Goal: Task Accomplishment & Management: Manage account settings

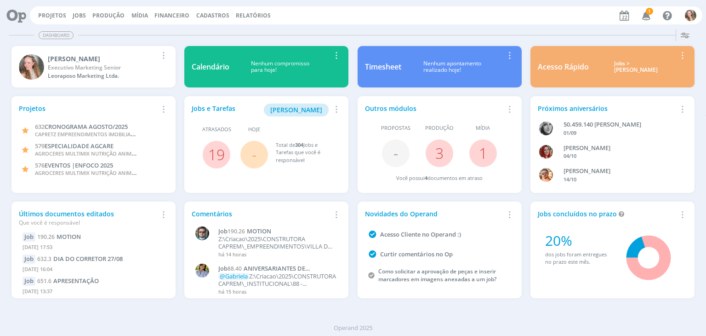
click at [643, 19] on icon "button" at bounding box center [646, 15] width 16 height 16
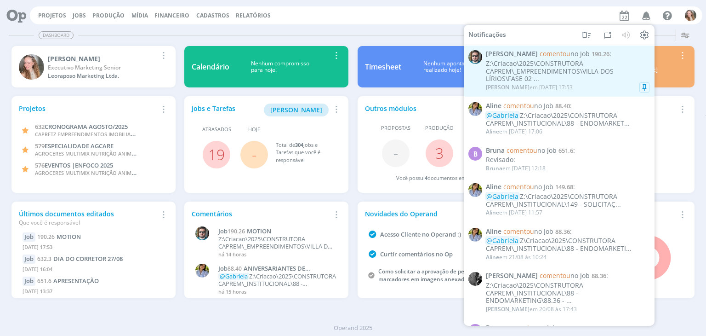
click at [558, 68] on div "Z:\Criacao\2025\CONSTRUTORA CAPREM\_EMPREENDIMENTOS\VILLA DOS LÍRIOS\FASE 02 ..." at bounding box center [568, 71] width 164 height 23
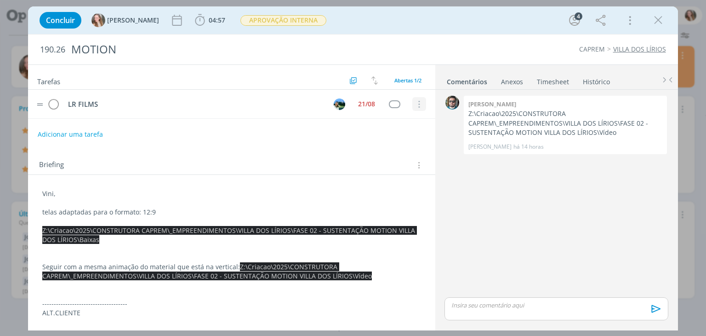
click at [414, 107] on icon "dialog" at bounding box center [419, 104] width 10 height 8
click at [358, 100] on link "Cancelar" at bounding box center [389, 100] width 73 height 15
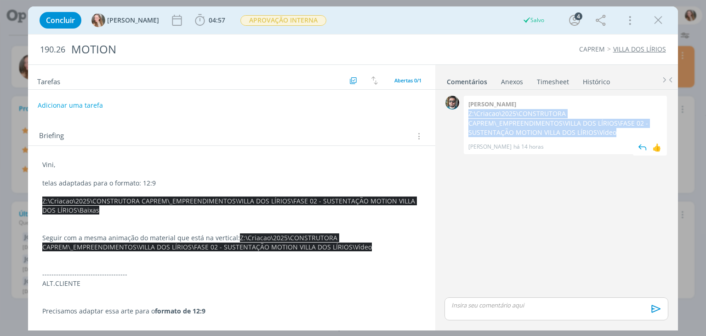
drag, startPoint x: 611, startPoint y: 132, endPoint x: 467, endPoint y: 116, distance: 144.7
click at [467, 116] on div "[PERSON_NAME]:\Criacao\2025\CONSTRUTORA CAPREM\_EMPREENDIMENTOS\VILLA DOS LÍRIO…" at bounding box center [565, 125] width 203 height 58
click at [659, 26] on icon "dialog" at bounding box center [658, 20] width 14 height 14
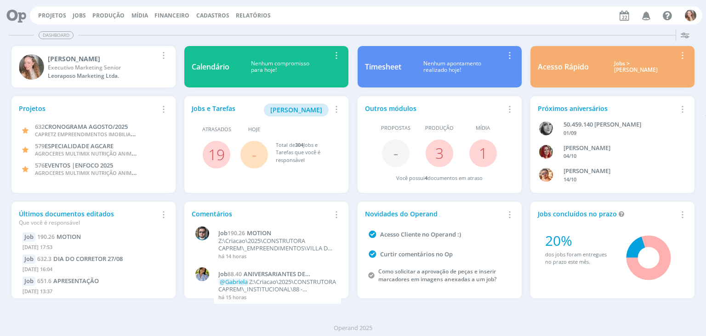
click at [648, 16] on icon "button" at bounding box center [646, 15] width 16 height 16
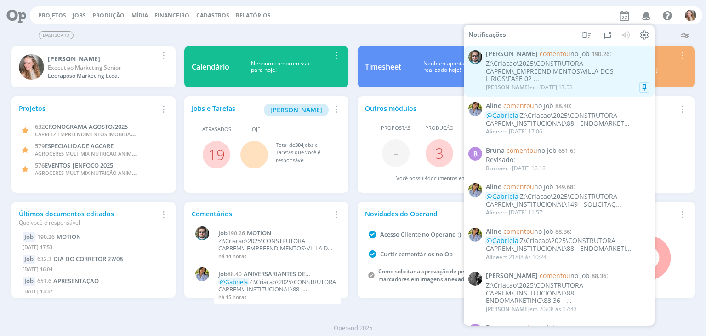
click at [567, 68] on div "Z:\Criacao\2025\CONSTRUTORA CAPREM\_EMPREENDIMENTOS\VILLA DOS LÍRIOS\FASE 02 ..." at bounding box center [568, 71] width 164 height 23
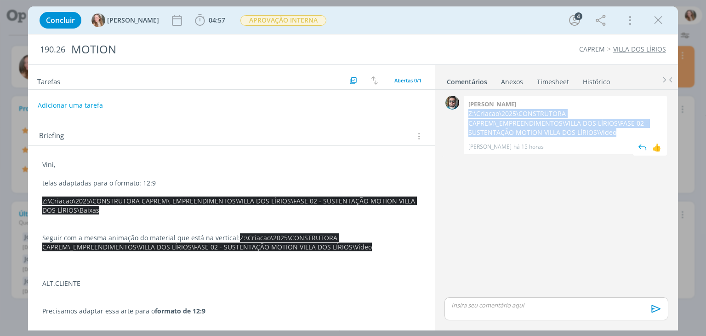
drag, startPoint x: 614, startPoint y: 130, endPoint x: 468, endPoint y: 115, distance: 146.4
click at [468, 115] on div "[PERSON_NAME]:\Criacao\2025\CONSTRUTORA CAPREM\_EMPREENDIMENTOS\VILLA DOS LÍRIO…" at bounding box center [565, 125] width 203 height 58
copy p "Z:\Criacao\2025\CONSTRUTORA CAPREM\_EMPREENDIMENTOS\VILLA DOS LÍRIOS\FASE 02 - …"
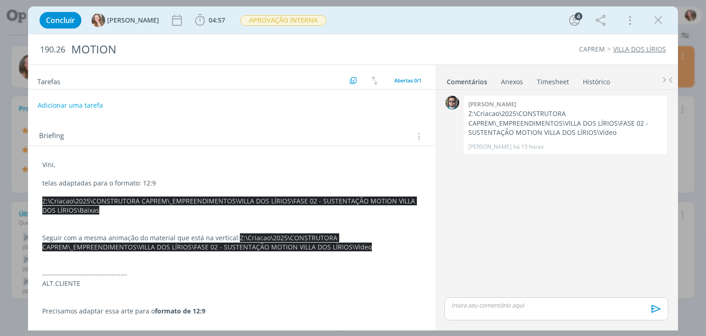
click at [658, 11] on div "Concluir [PERSON_NAME] 04:57 Iniciar Apontar Data * [DATE] Horas * 00:00 Tarefa…" at bounding box center [353, 20] width 636 height 22
drag, startPoint x: 651, startPoint y: 21, endPoint x: 471, endPoint y: 3, distance: 181.1
click at [651, 21] on button "dialog" at bounding box center [658, 20] width 14 height 14
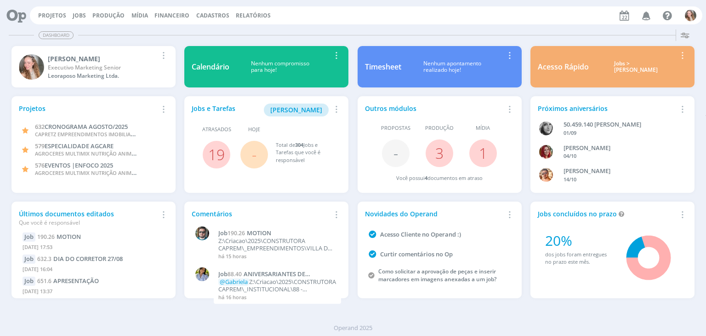
click at [644, 14] on icon "button" at bounding box center [646, 15] width 16 height 16
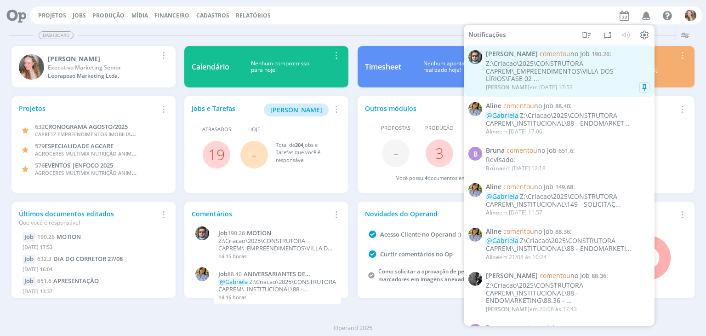
click at [537, 68] on div "Z:\Criacao\2025\CONSTRUTORA CAPREM\_EMPREENDIMENTOS\VILLA DOS LÍRIOS\FASE 02 ..." at bounding box center [568, 71] width 164 height 23
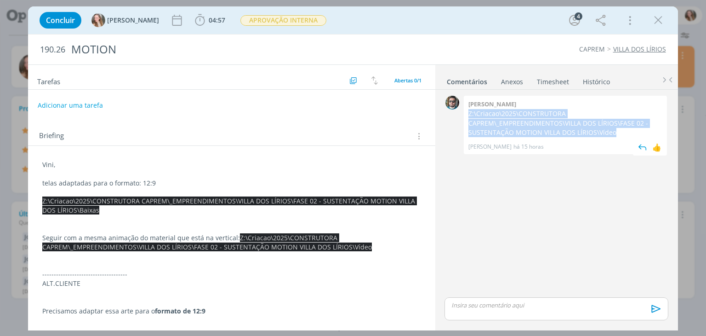
drag, startPoint x: 524, startPoint y: 135, endPoint x: 468, endPoint y: 115, distance: 59.5
click at [468, 115] on div "[PERSON_NAME]:\Criacao\2025\CONSTRUTORA CAPREM\_EMPREENDIMENTOS\VILLA DOS LÍRIO…" at bounding box center [565, 125] width 203 height 58
copy p "Z:\Criacao\2025\CONSTRUTORA CAPREM\_EMPREENDIMENTOS\VILLA DOS LÍRIOS\FASE 02 - …"
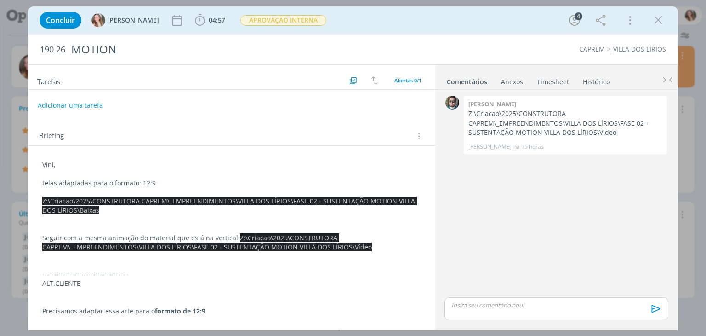
click at [645, 17] on div "Concluir [PERSON_NAME] 04:57 Iniciar Apontar Data * [DATE] Horas * 00:00 Tarefa…" at bounding box center [353, 20] width 636 height 22
drag, startPoint x: 659, startPoint y: 20, endPoint x: 445, endPoint y: 2, distance: 214.4
click at [659, 20] on icon "dialog" at bounding box center [658, 20] width 14 height 14
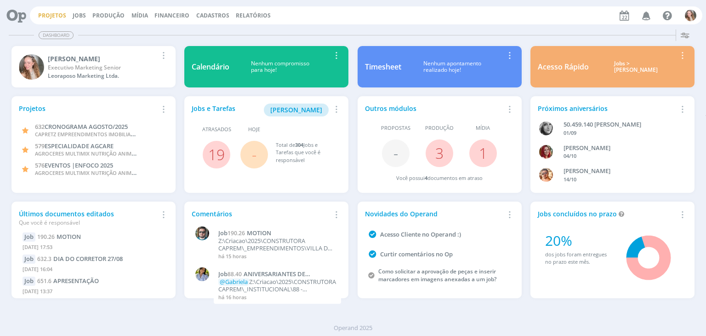
click at [55, 15] on link "Projetos" at bounding box center [52, 15] width 28 height 8
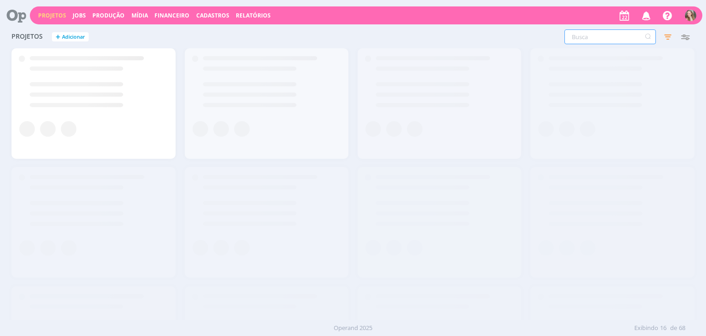
click at [585, 34] on input "text" at bounding box center [609, 36] width 91 height 15
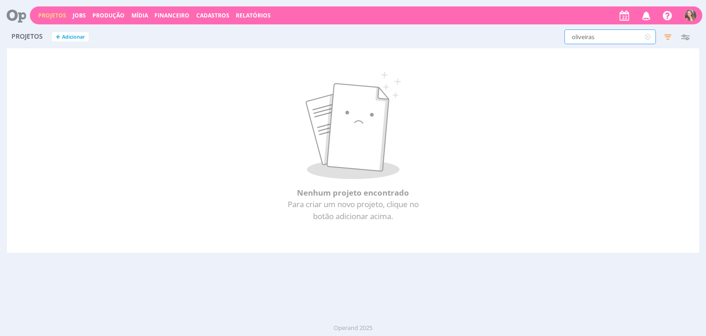
click at [620, 37] on input "oliveiras" at bounding box center [609, 36] width 91 height 15
type input "oliveiras"
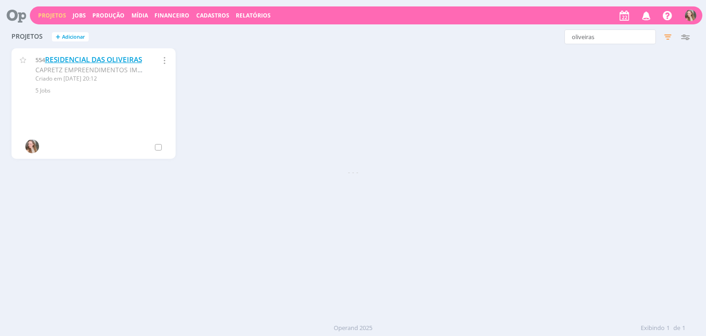
click at [60, 62] on link "RESIDENCIAL DAS OLIVEIRAS" at bounding box center [93, 60] width 97 height 10
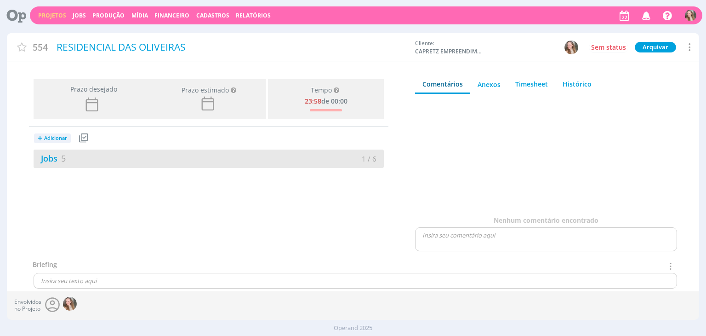
click at [94, 150] on div "Jobs 5 1 / 6" at bounding box center [209, 158] width 350 height 18
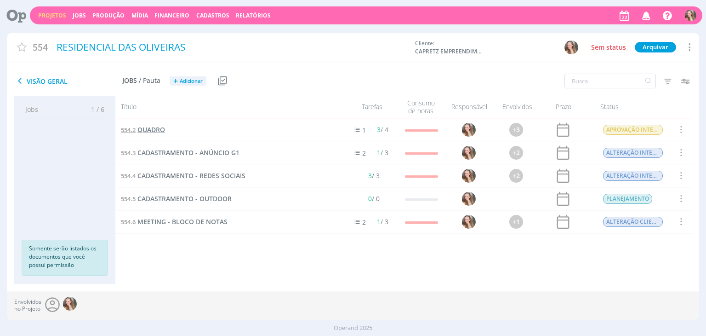
click at [154, 125] on span "QUADRO" at bounding box center [151, 129] width 28 height 9
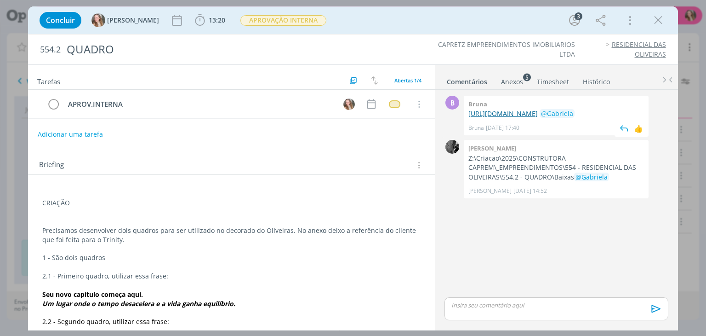
click at [507, 116] on link "[URL][DOMAIN_NAME]" at bounding box center [502, 113] width 69 height 9
drag, startPoint x: 662, startPoint y: 22, endPoint x: 575, endPoint y: 13, distance: 86.8
click at [661, 22] on icon "dialog" at bounding box center [658, 20] width 14 height 14
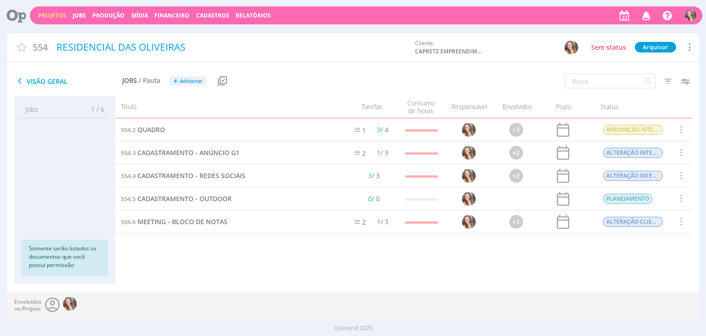
drag, startPoint x: 48, startPoint y: 11, endPoint x: 57, endPoint y: 2, distance: 12.7
click at [48, 11] on link "Projetos" at bounding box center [52, 15] width 28 height 8
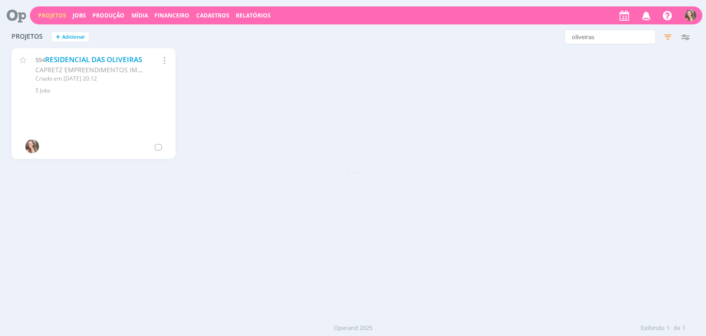
click at [268, 217] on div "Projetos + Adicionar oliveiras Filtros Filtrar Limpar oliveiras Status Clientes…" at bounding box center [353, 173] width 692 height 294
click at [651, 38] on icon at bounding box center [647, 36] width 11 height 15
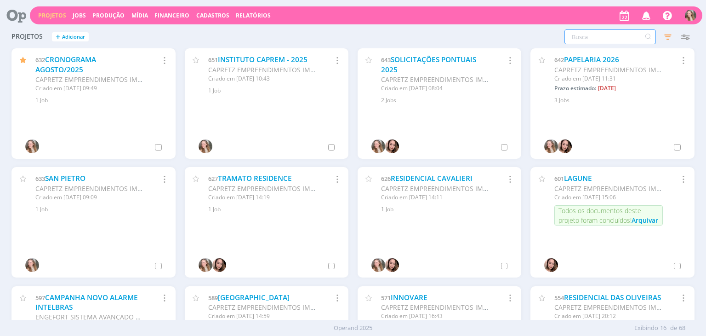
click at [592, 41] on input "text" at bounding box center [609, 36] width 91 height 15
type input "424"
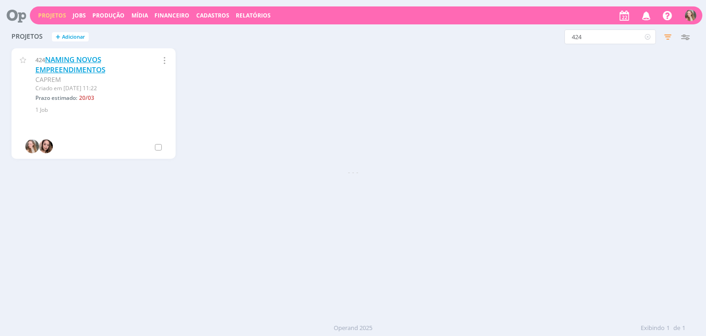
click at [70, 63] on link "NAMING NOVOS EMPREENDIMENTOS" at bounding box center [70, 65] width 70 height 20
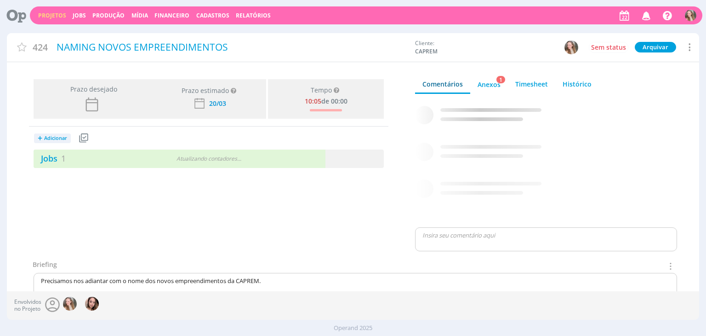
drag, startPoint x: 211, startPoint y: 155, endPoint x: 333, endPoint y: 105, distance: 131.7
click at [210, 155] on div "Atualizando contadores . . ." at bounding box center [209, 158] width 112 height 8
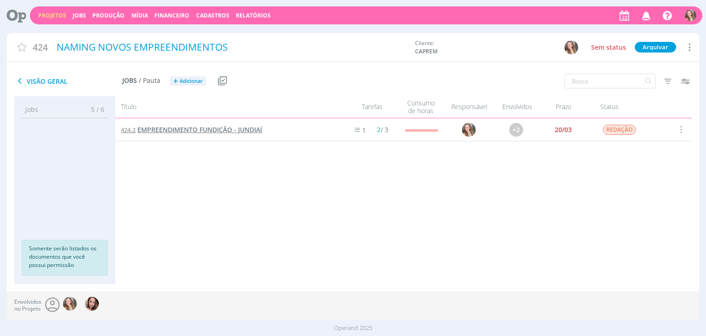
click at [159, 131] on span "EMPREENDIMENTO FUNDIÇÃO - JUNDIAÍ" at bounding box center [199, 129] width 125 height 9
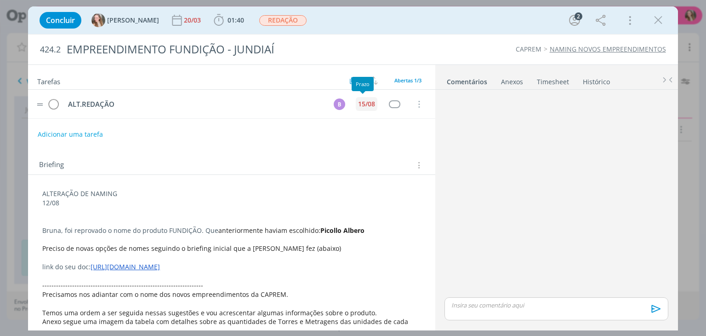
click at [363, 102] on div "15/08" at bounding box center [366, 104] width 17 height 6
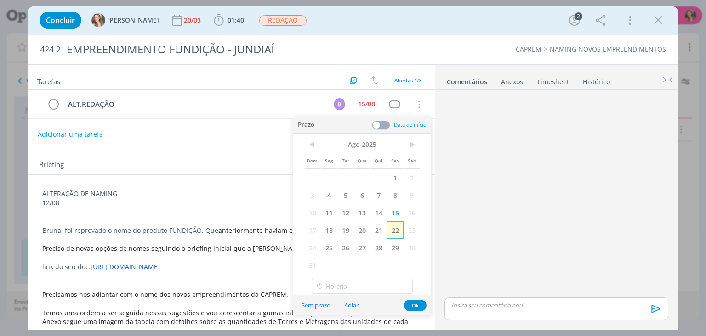
click at [397, 227] on span "22" at bounding box center [395, 229] width 17 height 17
click at [416, 301] on button "Ok" at bounding box center [415, 304] width 23 height 11
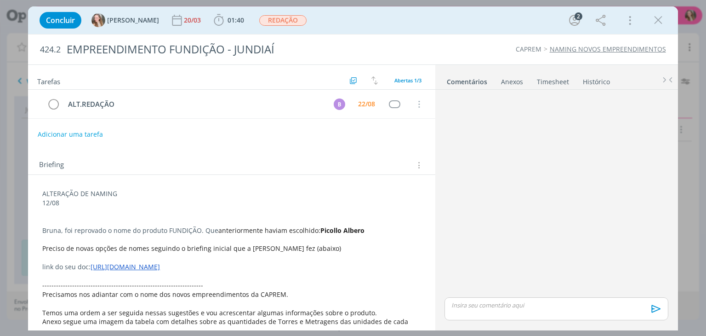
drag, startPoint x: 656, startPoint y: 18, endPoint x: 620, endPoint y: 40, distance: 42.5
click at [656, 18] on icon "dialog" at bounding box center [658, 20] width 14 height 14
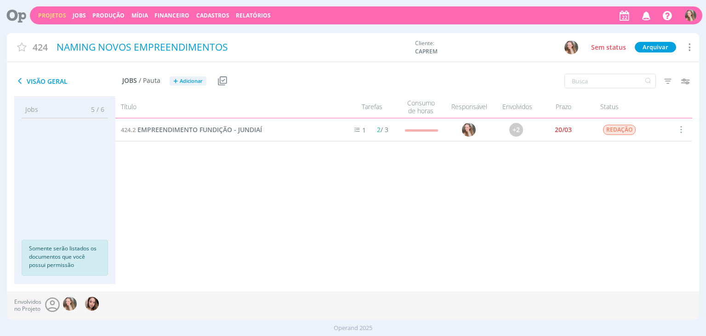
click at [322, 228] on div "424.2 EMPREENDIMENTO FUNDIÇÃO - JUNDIAÍ 1 2 / 3 +2 20/03 REDAÇÃO Selecionar Con…" at bounding box center [403, 191] width 576 height 147
click at [47, 21] on div "Projetos Jobs Produção [GEOGRAPHIC_DATA] Financeiro Cadastros Relatórios Notifi…" at bounding box center [366, 15] width 672 height 18
click at [51, 12] on link "Projetos" at bounding box center [52, 15] width 28 height 8
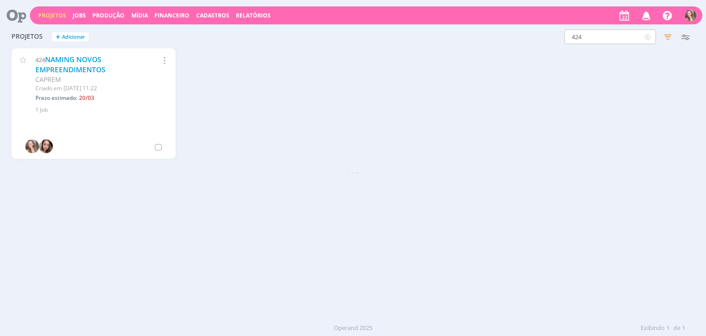
click at [650, 37] on icon at bounding box center [647, 36] width 11 height 15
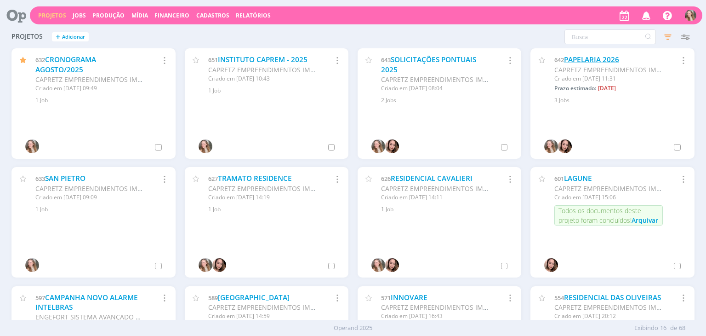
click at [586, 57] on link "PAPELARIA 2026" at bounding box center [591, 60] width 55 height 10
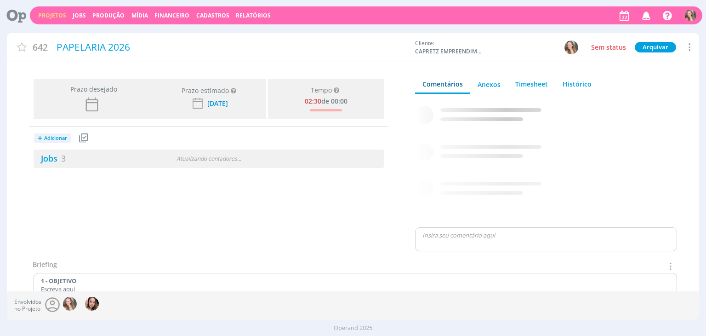
click at [164, 170] on div "Prazo desejado Prazo estimado Prazo estimado é a maior data dentre todos os job…" at bounding box center [209, 167] width 404 height 184
click at [153, 161] on div "Jobs 3" at bounding box center [93, 158] width 119 height 12
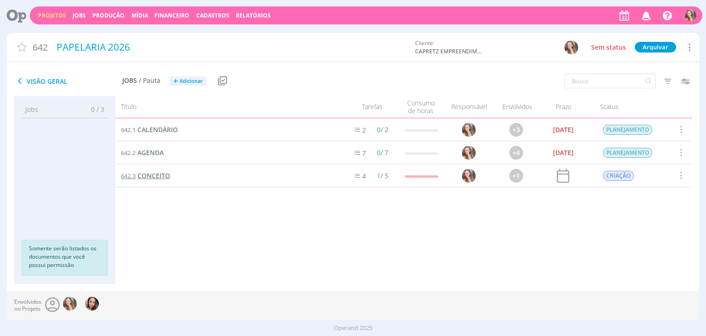
click at [163, 171] on span "CONCEITO" at bounding box center [153, 175] width 33 height 9
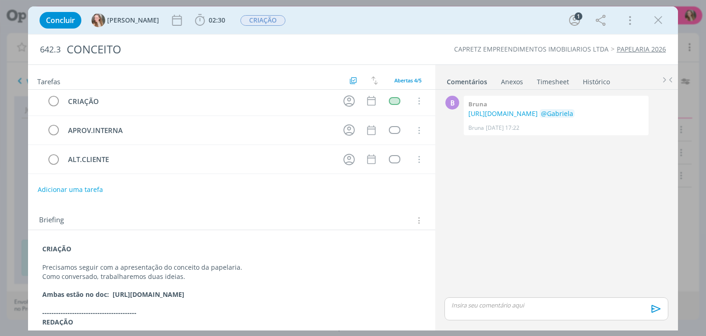
scroll to position [46, 0]
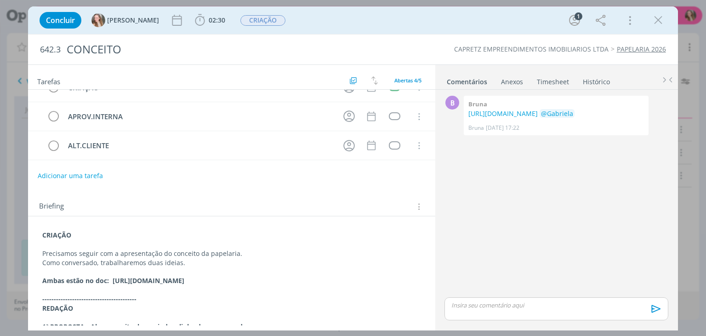
click at [218, 262] on p "Como conversado, trabalharemos duas ideias." at bounding box center [231, 262] width 378 height 9
drag, startPoint x: 267, startPoint y: 292, endPoint x: 40, endPoint y: 244, distance: 231.2
click at [26, 240] on div "Concluir [PERSON_NAME] 02:30 Iniciar Apontar Data * [DATE] Horas * 00:00 Tarefa…" at bounding box center [353, 168] width 706 height 336
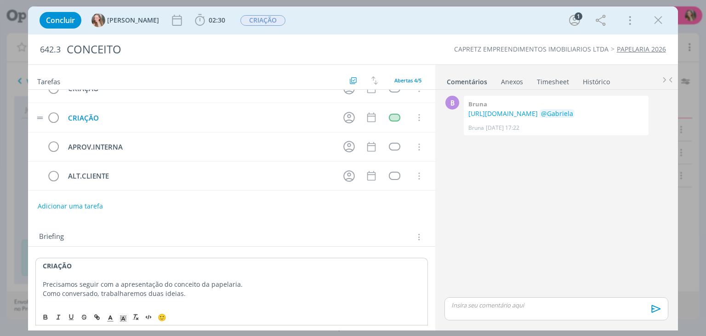
scroll to position [0, 0]
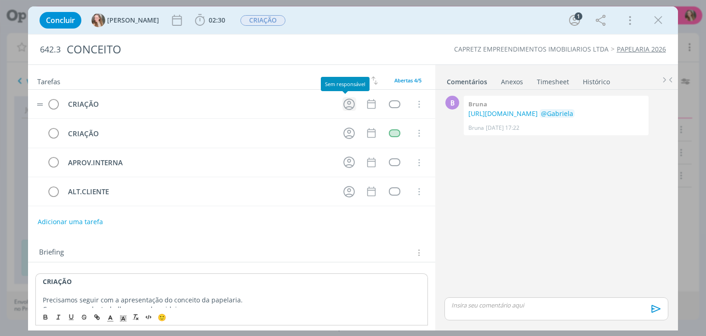
click at [342, 105] on icon "dialog" at bounding box center [349, 104] width 14 height 14
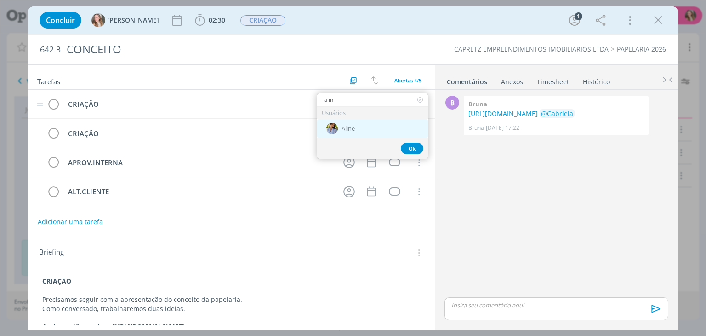
type input "alin"
click at [334, 128] on img "dialog" at bounding box center [331, 128] width 11 height 11
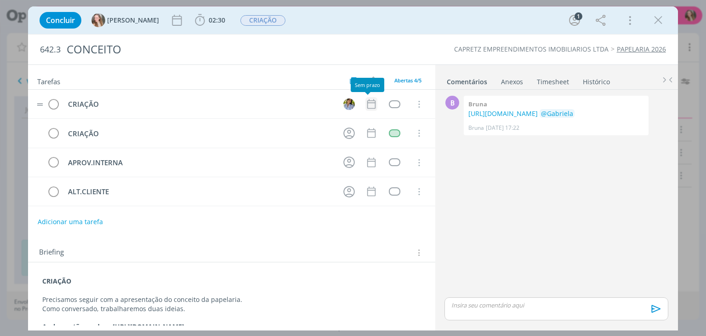
click at [365, 101] on icon "dialog" at bounding box center [371, 104] width 12 height 12
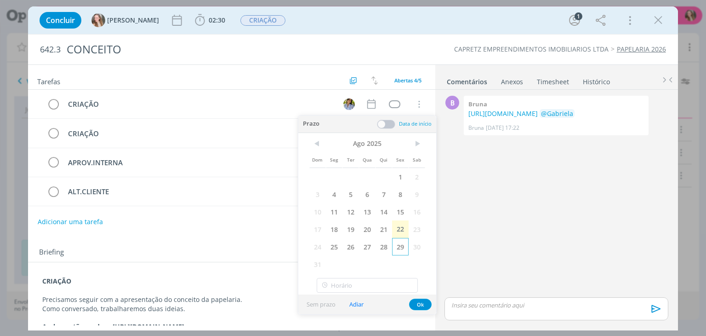
click at [402, 240] on span "29" at bounding box center [400, 246] width 17 height 17
click at [418, 305] on button "Ok" at bounding box center [420, 303] width 23 height 11
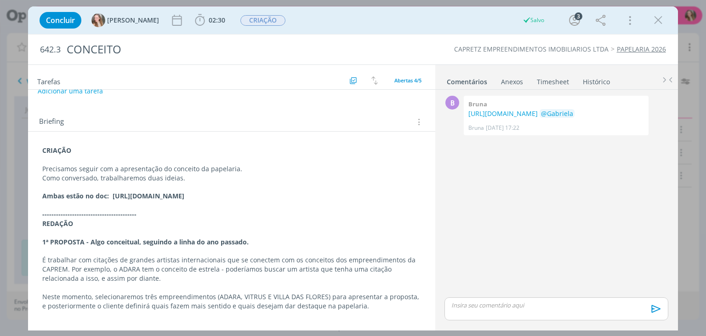
scroll to position [138, 0]
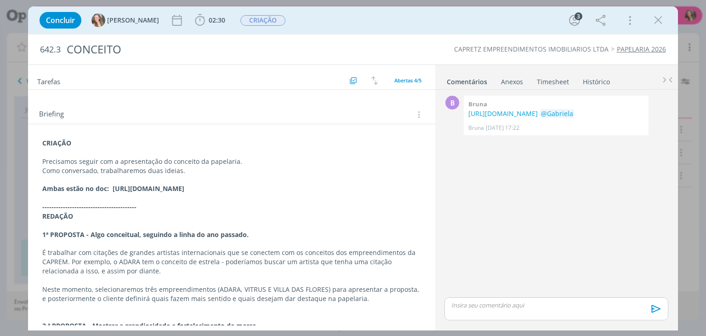
drag, startPoint x: 243, startPoint y: 192, endPoint x: 234, endPoint y: 193, distance: 8.8
click at [234, 193] on p "Ambas estão no doc: [URL][DOMAIN_NAME]" at bounding box center [231, 188] width 378 height 9
drag, startPoint x: 658, startPoint y: 21, endPoint x: 565, endPoint y: 2, distance: 94.2
click at [658, 21] on icon "dialog" at bounding box center [658, 20] width 14 height 14
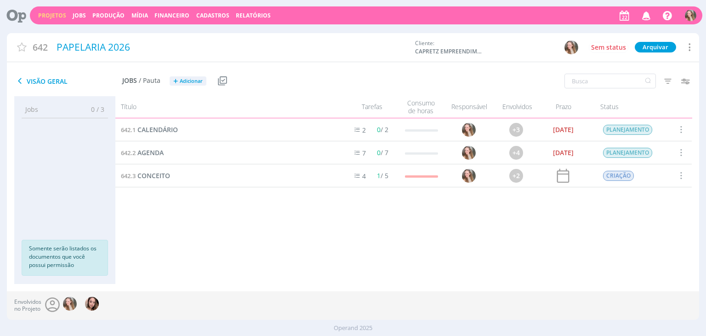
click at [227, 225] on div "642.1 CALENDÁRIO 2 0 / 2 +3 [DATE] PLANEJAMENTO Selecionar Concluir Cancelar In…" at bounding box center [403, 191] width 576 height 147
click at [147, 128] on span "CALENDÁRIO" at bounding box center [157, 129] width 40 height 9
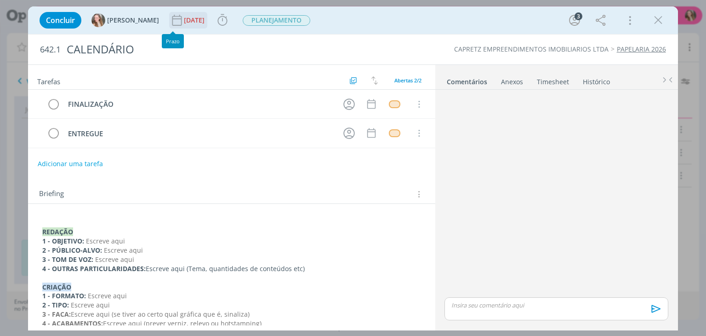
click at [184, 17] on div "[DATE]" at bounding box center [195, 20] width 23 height 6
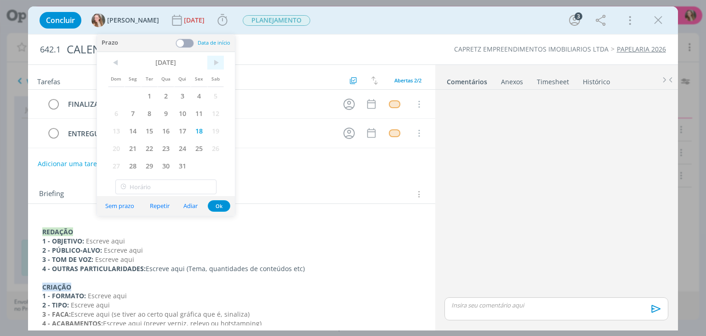
click at [218, 59] on span ">" at bounding box center [215, 63] width 17 height 14
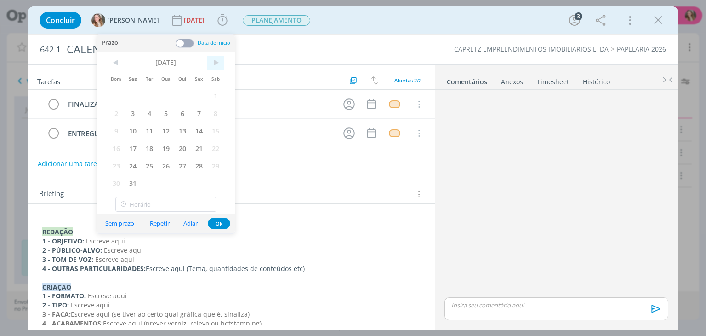
click at [218, 58] on span ">" at bounding box center [215, 63] width 17 height 14
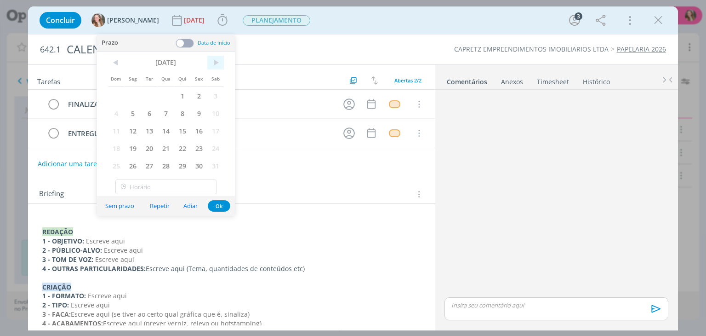
click at [218, 58] on span ">" at bounding box center [215, 63] width 17 height 14
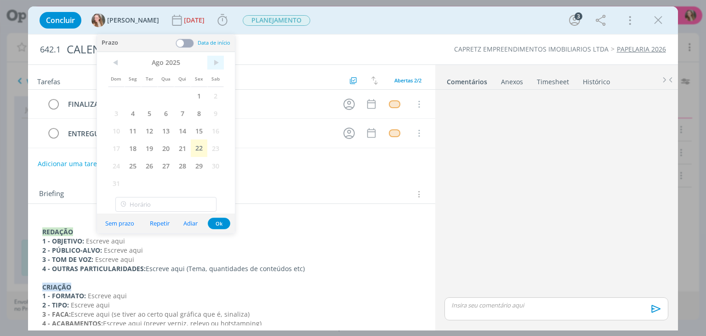
click at [218, 58] on span ">" at bounding box center [215, 63] width 17 height 14
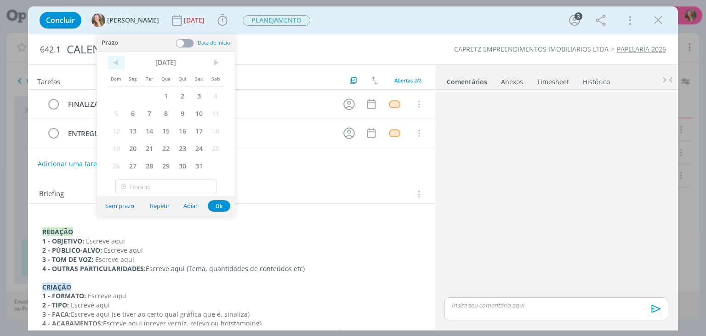
click at [112, 61] on span "<" at bounding box center [116, 63] width 17 height 14
click at [146, 160] on span "30" at bounding box center [149, 165] width 17 height 17
click at [222, 212] on div "Sem prazo Repetir Adiar Ok" at bounding box center [166, 206] width 138 height 20
click at [221, 207] on button "Ok" at bounding box center [219, 205] width 23 height 11
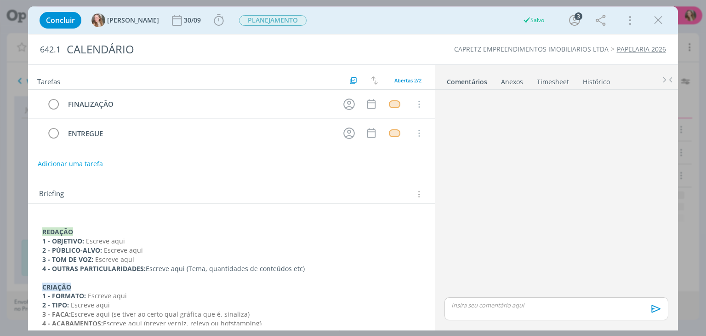
click at [650, 21] on div "dialog" at bounding box center [658, 20] width 17 height 17
click at [651, 22] on icon "dialog" at bounding box center [658, 20] width 14 height 14
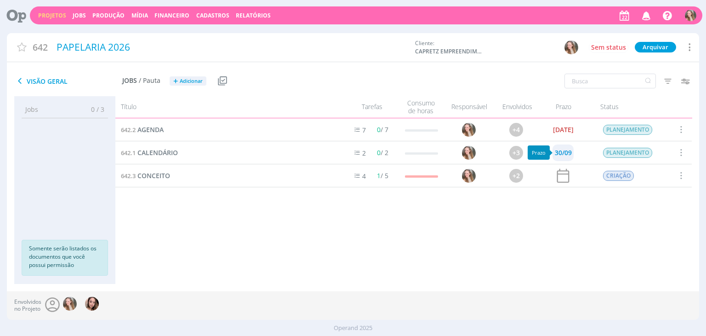
click at [564, 155] on div "30/09" at bounding box center [563, 152] width 17 height 6
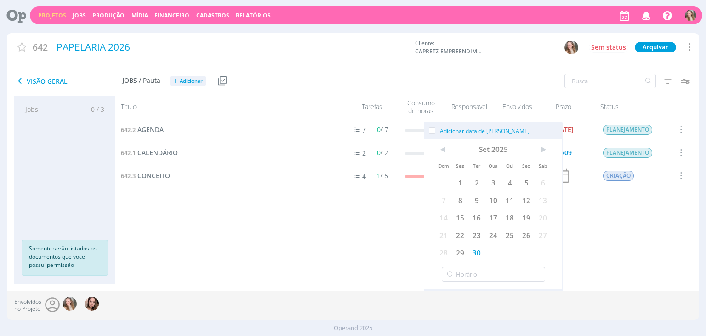
click at [529, 88] on div "Filtros Filtrar [GEOGRAPHIC_DATA] Data Personalizado a Responsável Situação dos…" at bounding box center [583, 81] width 231 height 23
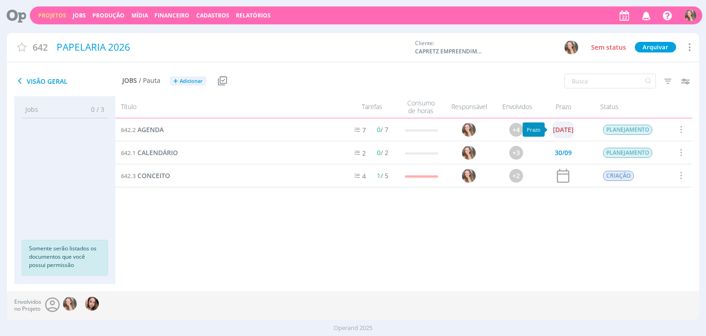
click at [564, 131] on div "[DATE]" at bounding box center [563, 129] width 21 height 6
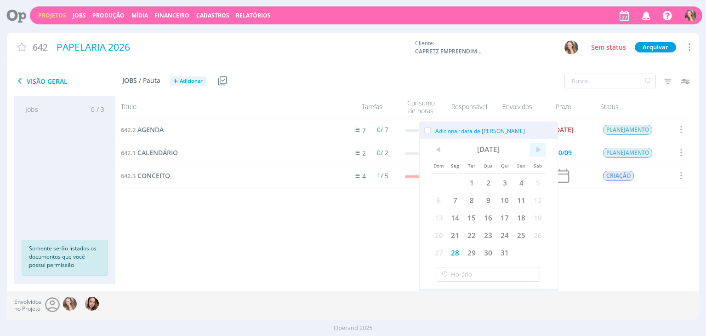
click at [540, 146] on span ">" at bounding box center [538, 149] width 17 height 14
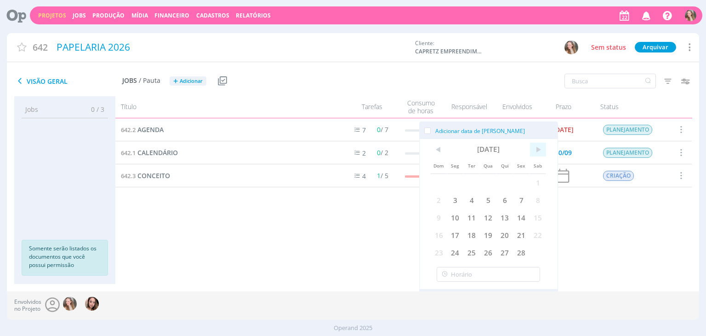
click at [540, 146] on span ">" at bounding box center [538, 149] width 17 height 14
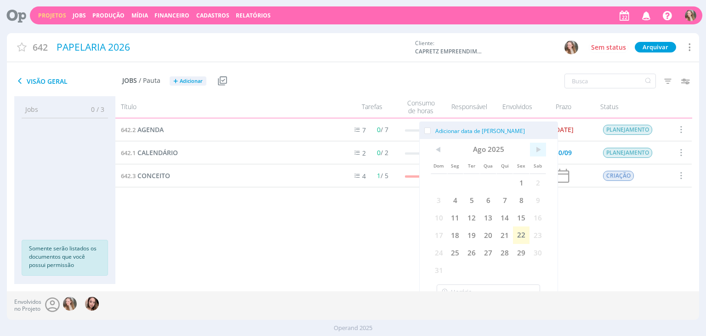
click at [541, 146] on span ">" at bounding box center [538, 149] width 17 height 14
click at [542, 146] on span ">" at bounding box center [538, 149] width 17 height 14
click at [439, 150] on span "<" at bounding box center [439, 149] width 17 height 14
click at [479, 254] on span "30" at bounding box center [471, 252] width 17 height 17
click at [461, 252] on span "29" at bounding box center [455, 252] width 17 height 17
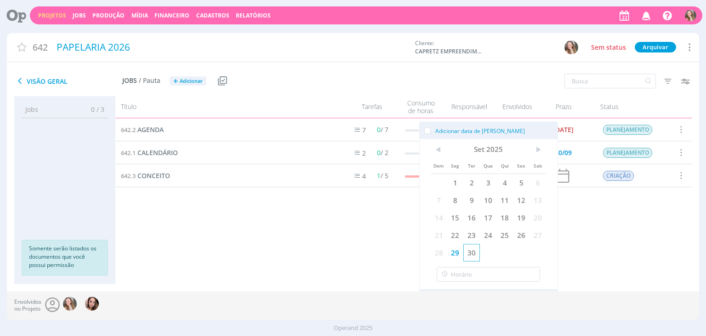
click at [471, 250] on span "30" at bounding box center [471, 252] width 17 height 17
click at [474, 253] on span "30" at bounding box center [471, 252] width 17 height 17
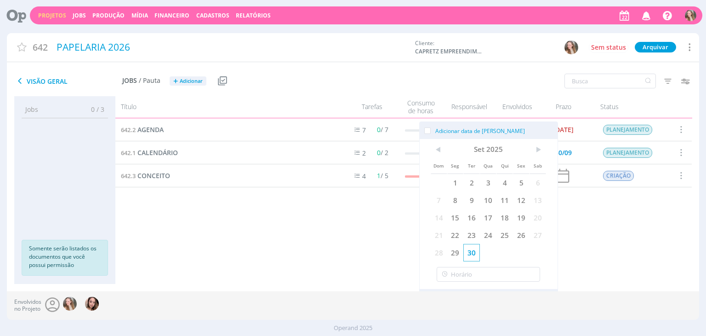
click at [474, 253] on span "30" at bounding box center [471, 252] width 17 height 17
click at [564, 118] on div "Título Tarefas Consumo de horas Responsável Envolvidos Prazo Status" at bounding box center [403, 107] width 576 height 22
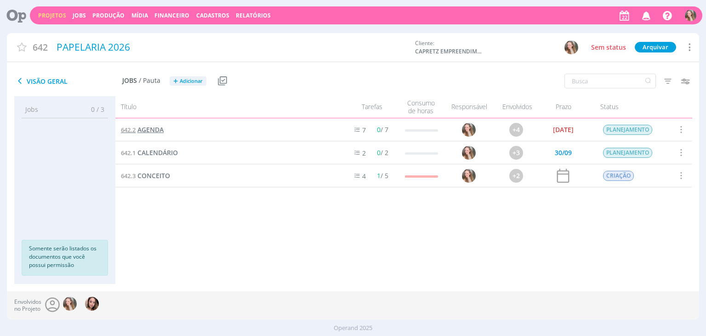
click at [153, 131] on span "AGENDA" at bounding box center [150, 129] width 26 height 9
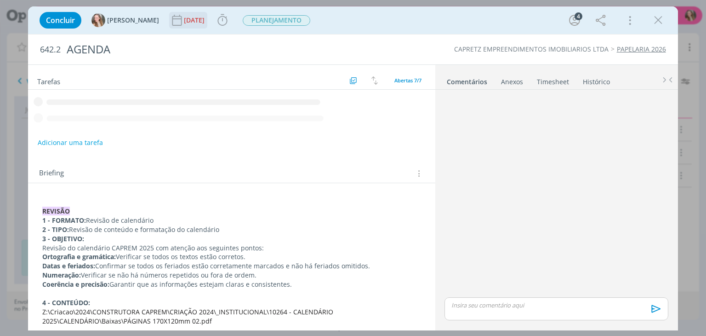
click at [184, 20] on div "[DATE]" at bounding box center [195, 20] width 23 height 6
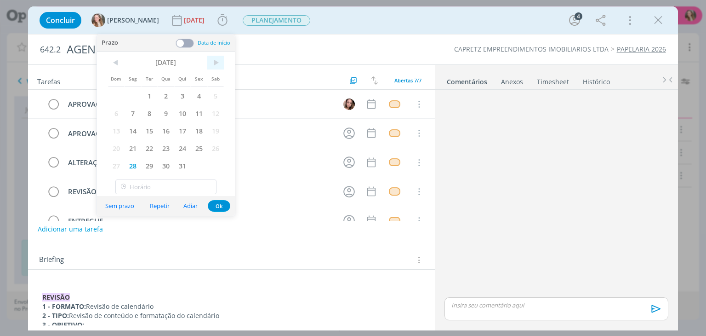
click at [220, 60] on span ">" at bounding box center [215, 63] width 17 height 14
click at [219, 60] on span ">" at bounding box center [215, 63] width 17 height 14
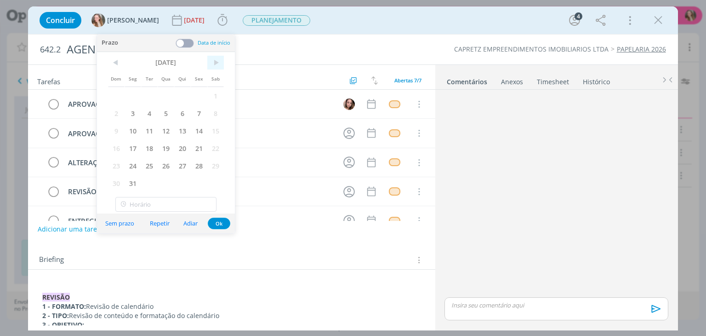
click at [216, 57] on span ">" at bounding box center [215, 63] width 17 height 14
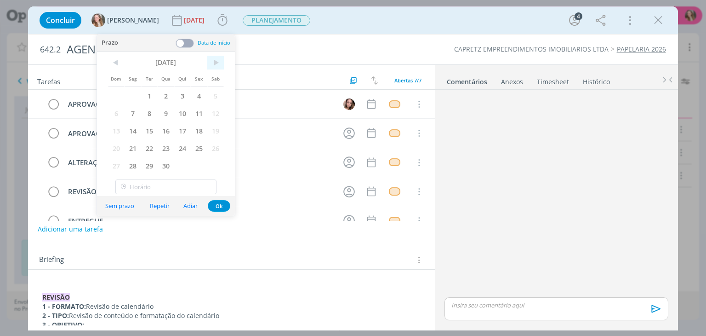
click at [216, 57] on span ">" at bounding box center [215, 63] width 17 height 14
click at [215, 57] on span ">" at bounding box center [215, 63] width 17 height 14
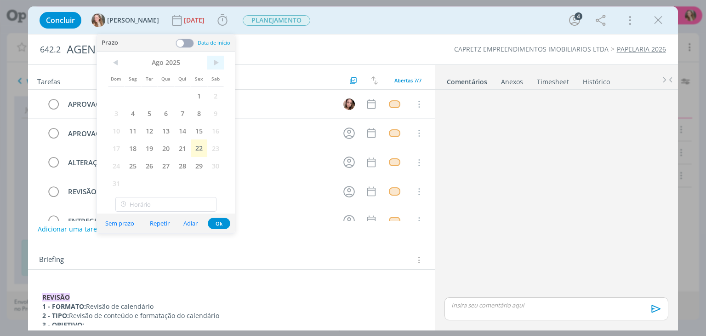
click at [213, 57] on span ">" at bounding box center [215, 63] width 17 height 14
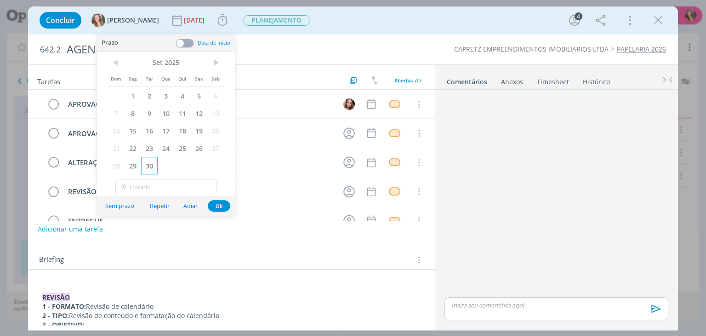
click at [151, 166] on span "30" at bounding box center [149, 165] width 17 height 17
click at [211, 209] on button "Ok" at bounding box center [219, 205] width 23 height 11
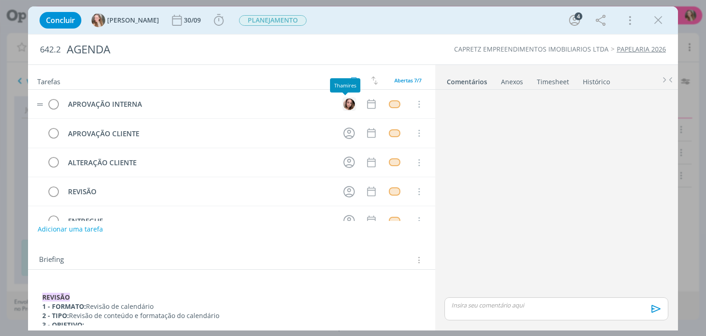
click at [346, 103] on img "dialog" at bounding box center [348, 103] width 11 height 11
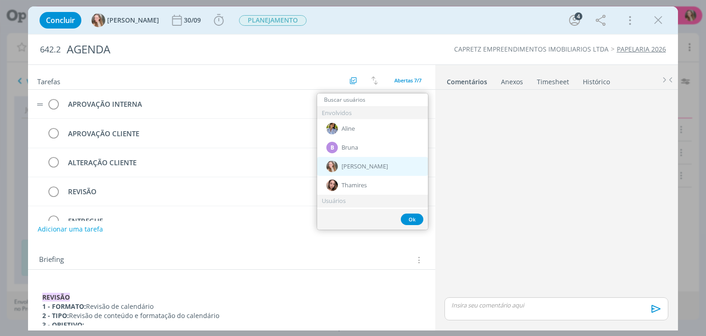
click at [347, 168] on span "[PERSON_NAME]" at bounding box center [364, 166] width 46 height 7
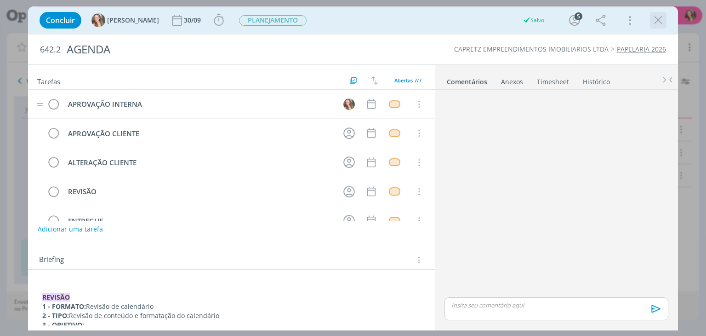
click at [651, 23] on icon "dialog" at bounding box center [658, 20] width 14 height 14
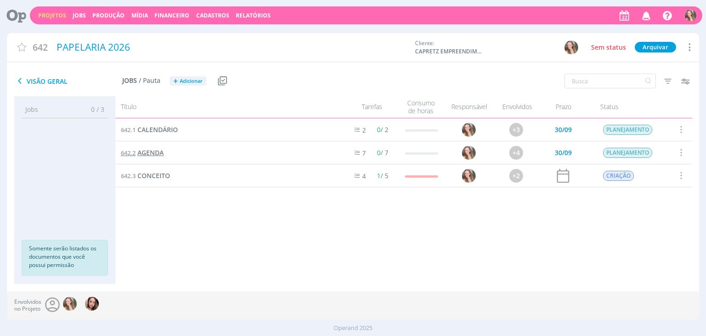
click at [154, 154] on span "AGENDA" at bounding box center [150, 152] width 26 height 9
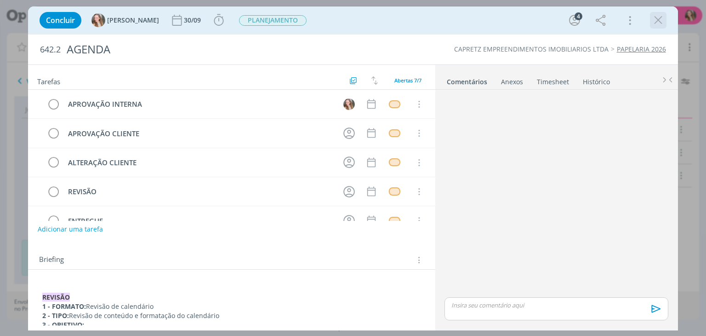
click at [658, 19] on icon "dialog" at bounding box center [658, 20] width 14 height 14
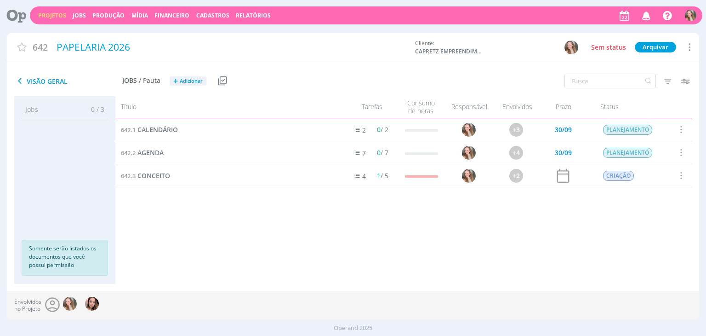
click at [506, 256] on div "642.1 CALENDÁRIO 2 0 / 2 +3 30/09 PLANEJAMENTO Selecionar Concluir Cancelar Ini…" at bounding box center [403, 191] width 576 height 147
click at [54, 15] on link "Projetos" at bounding box center [52, 15] width 28 height 8
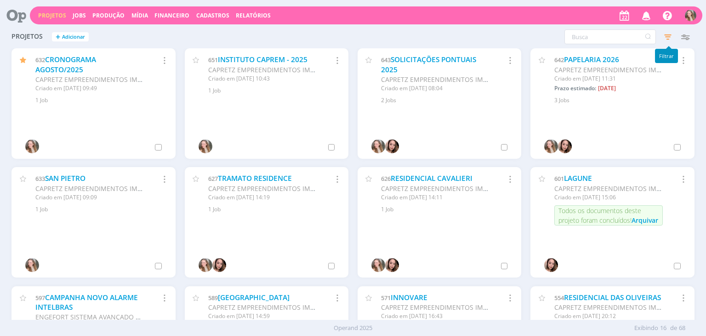
click at [664, 38] on icon "button" at bounding box center [668, 36] width 17 height 17
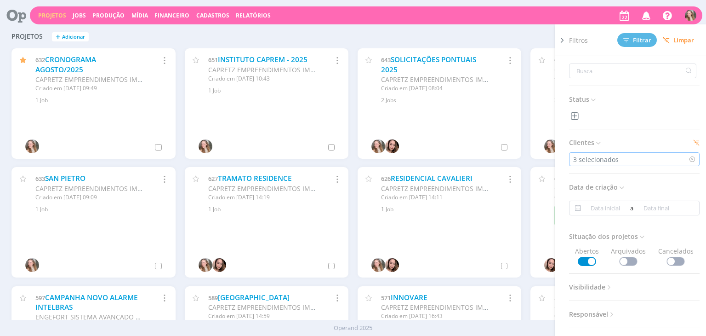
click at [636, 159] on div "3 selecionados" at bounding box center [634, 159] width 131 height 14
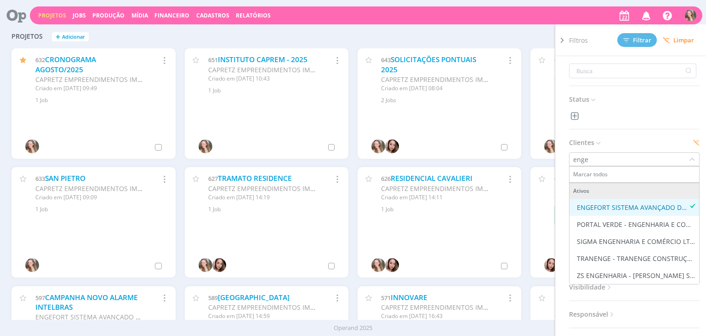
type input "enge"
click at [637, 203] on div "ENGEFORT SISTEMA AVANÇADO DE SEGURANÇA LTDA" at bounding box center [633, 207] width 112 height 10
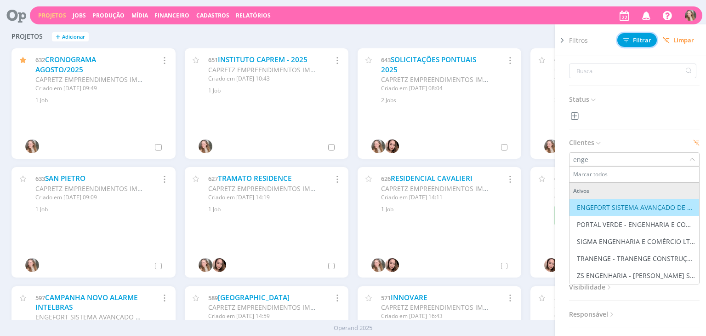
click at [643, 40] on span "Filtrar" at bounding box center [637, 40] width 28 height 6
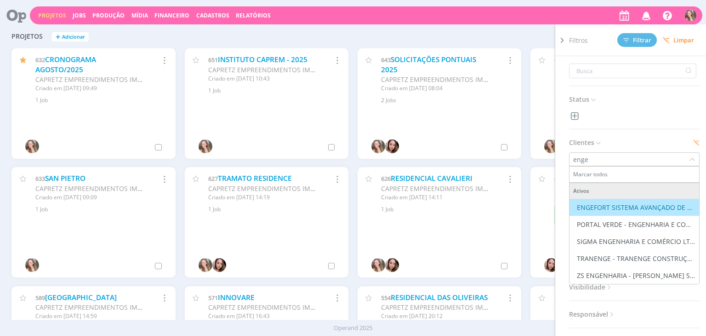
click at [566, 42] on icon at bounding box center [561, 40] width 9 height 10
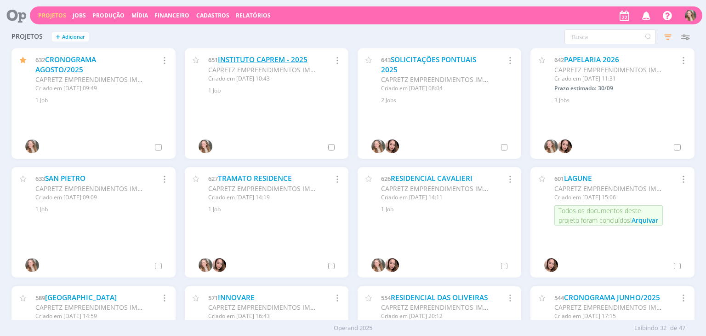
click at [253, 60] on link "INSTITUTO CAPREM - 2025" at bounding box center [263, 60] width 90 height 10
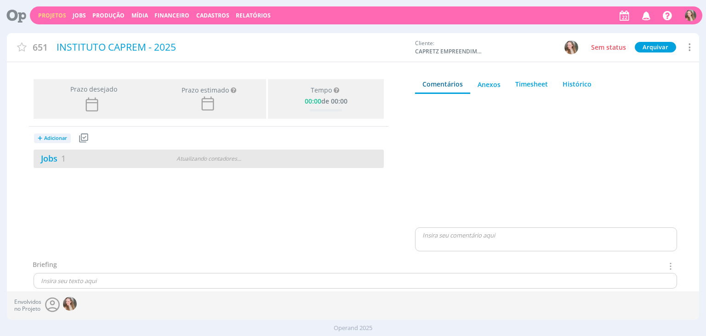
drag, startPoint x: 143, startPoint y: 164, endPoint x: 148, endPoint y: 150, distance: 15.1
click at [143, 164] on div "Jobs 1" at bounding box center [93, 158] width 119 height 12
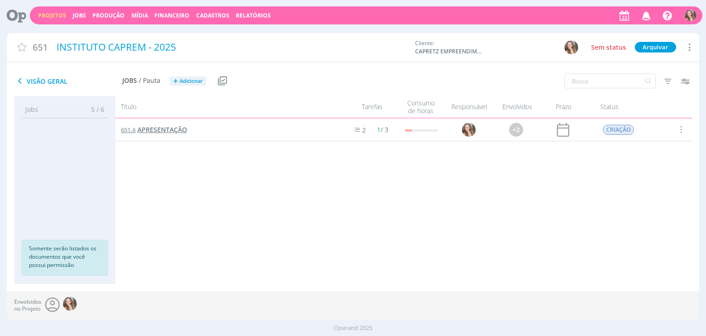
click at [164, 125] on span "APRESENTAÇÃO" at bounding box center [162, 129] width 50 height 9
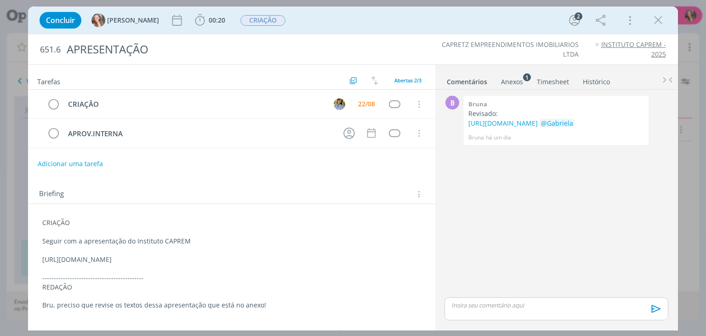
drag, startPoint x: 655, startPoint y: 21, endPoint x: 643, endPoint y: 2, distance: 22.6
click at [655, 21] on icon "dialog" at bounding box center [658, 20] width 14 height 14
